Goal: Find specific page/section: Find specific page/section

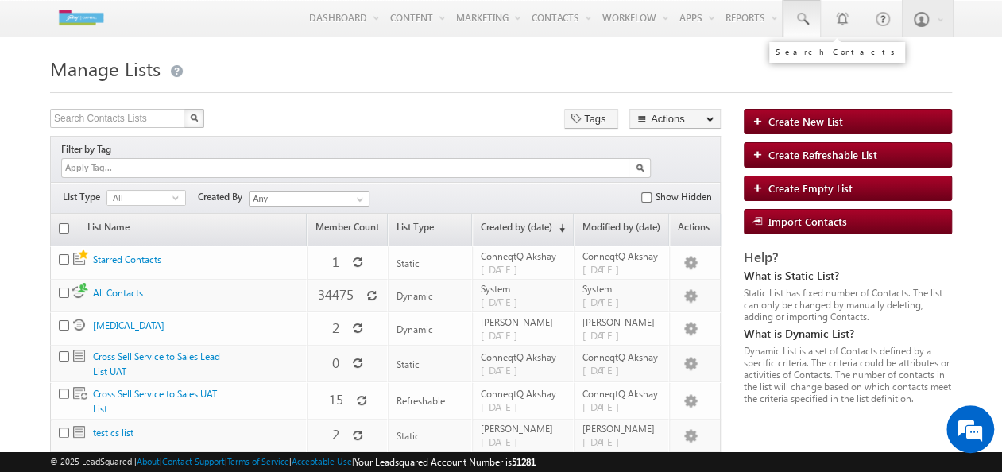
click at [805, 17] on span at bounding box center [802, 19] width 16 height 16
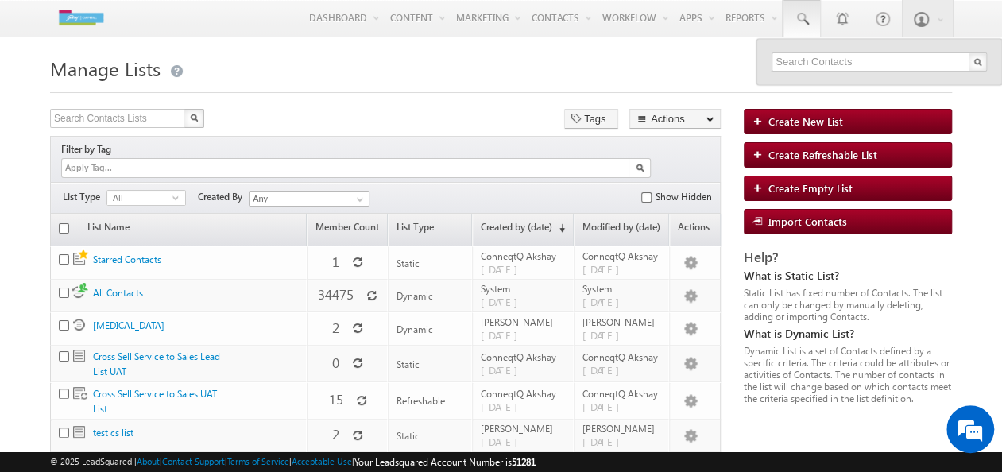
click at [820, 60] on div "Search Contacts" at bounding box center [837, 52] width 136 height 21
click at [820, 60] on input "text" at bounding box center [879, 61] width 215 height 19
type input "9922080065"
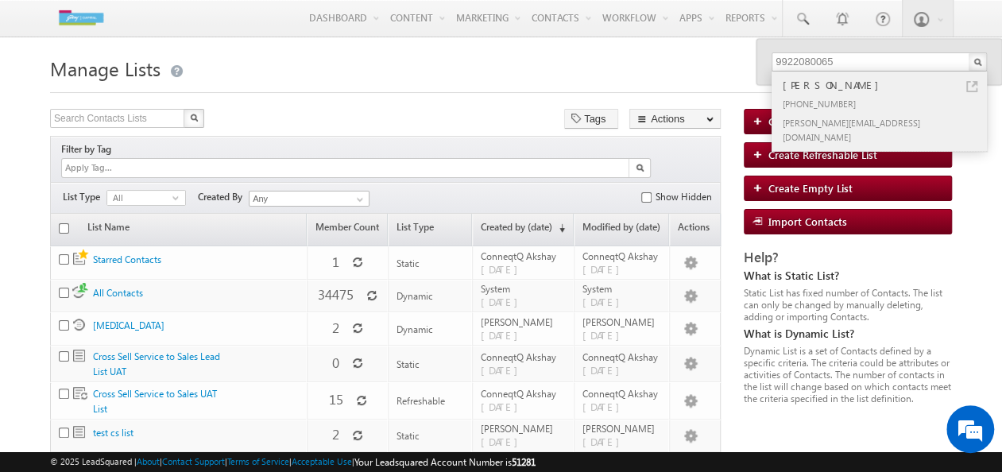
click at [830, 114] on div "[PERSON_NAME][EMAIL_ADDRESS][DOMAIN_NAME]" at bounding box center [886, 129] width 213 height 33
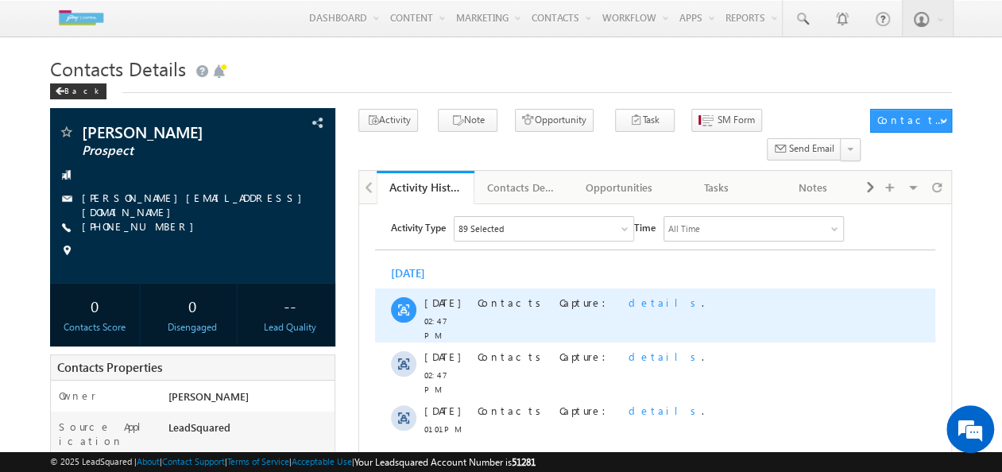
click at [629, 308] on span "details" at bounding box center [665, 303] width 73 height 14
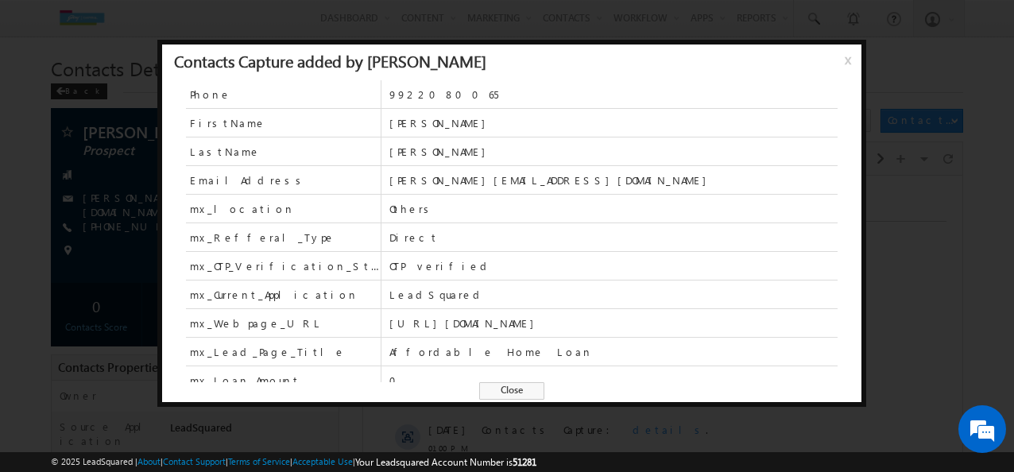
click at [846, 62] on span "x" at bounding box center [851, 66] width 13 height 29
